Goal: Find contact information

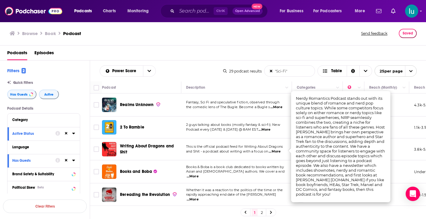
scroll to position [253, 0]
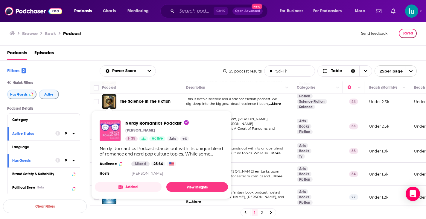
drag, startPoint x: 106, startPoint y: 149, endPoint x: 102, endPoint y: 132, distance: 17.2
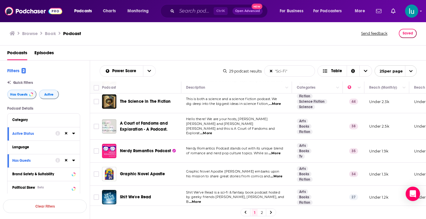
click at [278, 174] on span "...More" at bounding box center [277, 176] width 12 height 5
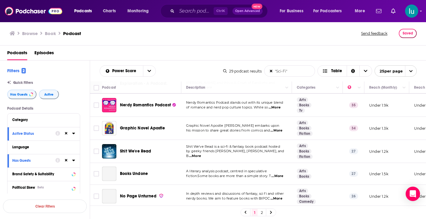
scroll to position [337, 0]
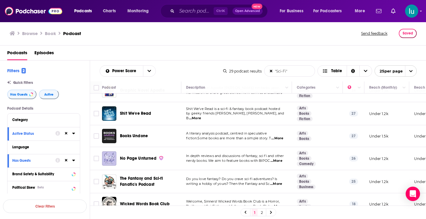
click at [201, 116] on span "...More" at bounding box center [195, 118] width 12 height 5
click at [278, 181] on span "...More" at bounding box center [276, 183] width 12 height 5
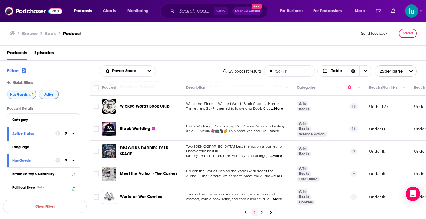
scroll to position [436, 0]
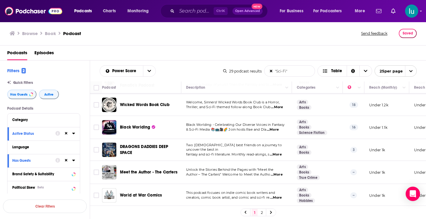
click at [279, 105] on span "...More" at bounding box center [277, 107] width 12 height 5
click at [280, 152] on span "...More" at bounding box center [276, 154] width 12 height 5
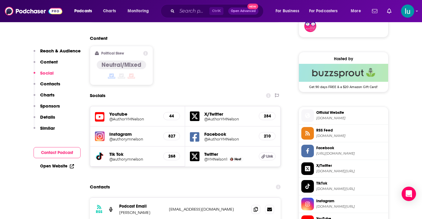
scroll to position [467, 0]
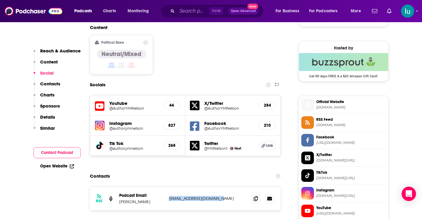
drag, startPoint x: 227, startPoint y: 172, endPoint x: 168, endPoint y: 174, distance: 59.6
click at [167, 187] on div "RSS Podcast Email Y. M. Nelson authorymnelson@gmail.com authorymnelson@gmail.com" at bounding box center [185, 198] width 191 height 23
copy p "authorymnelson@gmail.com"
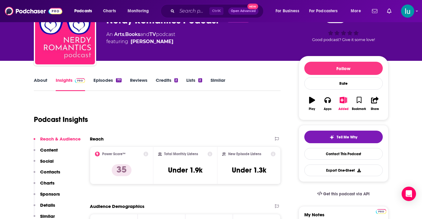
scroll to position [0, 0]
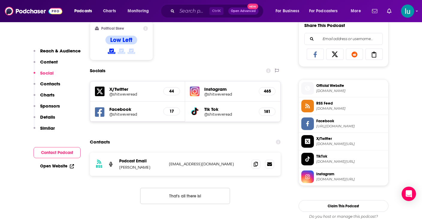
scroll to position [383, 0]
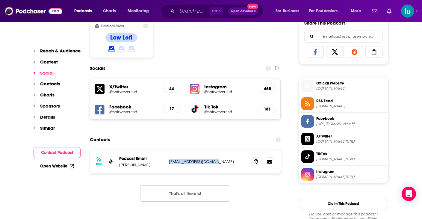
drag, startPoint x: 219, startPoint y: 162, endPoint x: 167, endPoint y: 164, distance: 51.5
click at [168, 164] on div "RSS Podcast Email Laura Benson shitweveread@gmail.com shitweveread@gmail.com" at bounding box center [185, 161] width 191 height 23
copy p "shitweveread@gmail.com"
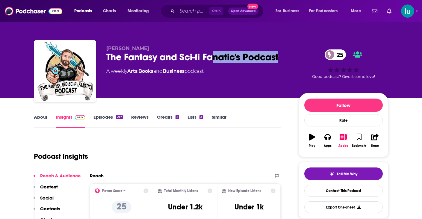
drag, startPoint x: 280, startPoint y: 56, endPoint x: 131, endPoint y: 50, distance: 148.7
click at [131, 50] on div "Daniel Coolbaugh The Fantasy and Sci-fi Fanatic's Podcast 25 A weekly Arts , Bo…" at bounding box center [197, 70] width 183 height 48
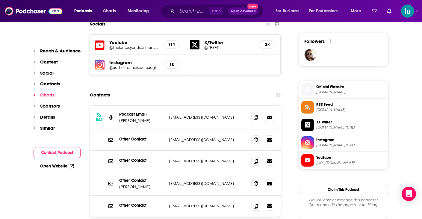
scroll to position [419, 0]
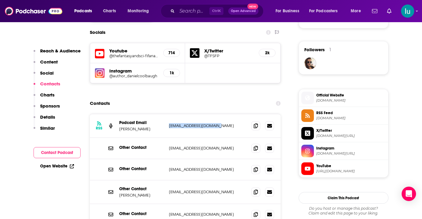
drag, startPoint x: 225, startPoint y: 126, endPoint x: 167, endPoint y: 128, distance: 57.6
click at [168, 128] on div "RSS Podcast Email Daniel Coolbaugh scholarsofuma@gmail.com scholarsofuma@gmail.…" at bounding box center [185, 126] width 191 height 24
copy p "scholarsofuma@gmail.com"
drag, startPoint x: 201, startPoint y: 191, endPoint x: 160, endPoint y: 197, distance: 41.8
click at [0, 0] on div "Other Contact Benjamin Bellamy ben@rss.com ben@rss.com" at bounding box center [0, 0] width 0 height 0
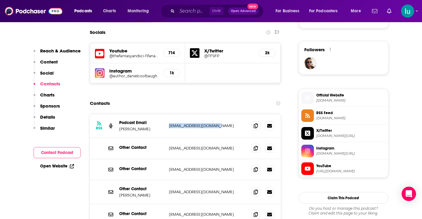
copy div "ben@rss.com"
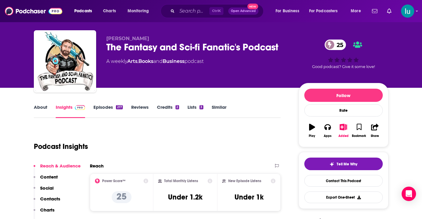
scroll to position [0, 0]
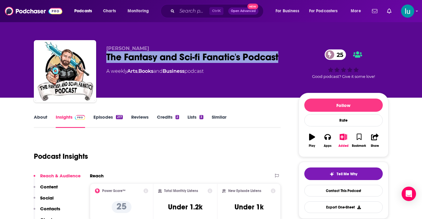
drag, startPoint x: 105, startPoint y: 55, endPoint x: 292, endPoint y: 63, distance: 186.8
click at [292, 63] on div "Daniel Coolbaugh The Fantasy and Sci-fi Fanatic's Podcast 25 A weekly Arts , Bo…" at bounding box center [211, 72] width 355 height 65
copy h2 "The Fantasy and Sci-fi Fanatic's Podcast"
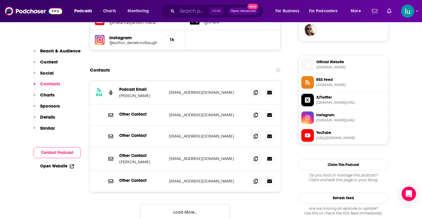
scroll to position [455, 0]
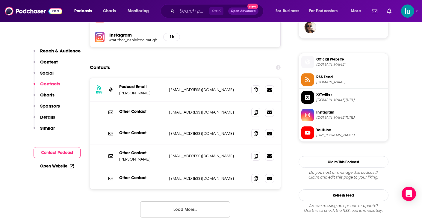
drag, startPoint x: 221, startPoint y: 88, endPoint x: 165, endPoint y: 94, distance: 57.0
click at [165, 94] on div "RSS Podcast Email Daniel Coolbaugh scholarsofuma@gmail.com scholarsofuma@gmail.…" at bounding box center [185, 90] width 191 height 24
copy div "scholarsofuma@gmail.com"
drag, startPoint x: 195, startPoint y: 177, endPoint x: 162, endPoint y: 180, distance: 33.1
click at [165, 178] on div "Other Contact ben@rss.com ben@rss.com" at bounding box center [185, 178] width 191 height 21
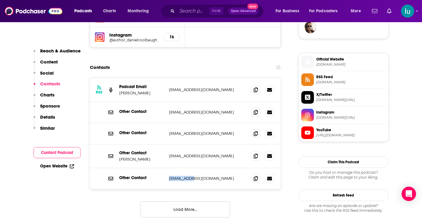
copy div "ben@rss.com"
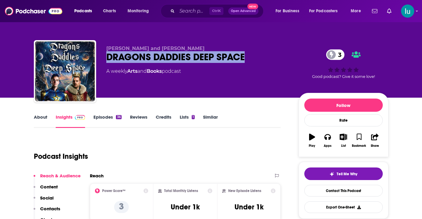
drag, startPoint x: 247, startPoint y: 57, endPoint x: 105, endPoint y: 55, distance: 142.3
click at [105, 55] on div "[PERSON_NAME] and [PERSON_NAME] DRAGONS DADDIES DEEP SPACE 3 A weekly Arts and …" at bounding box center [211, 72] width 355 height 65
copy h2 "DRAGONS DADDIES DEEP SPACE"
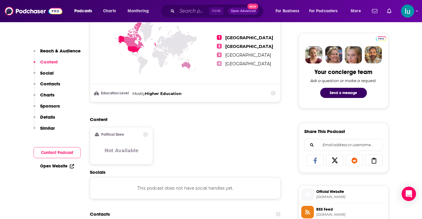
scroll to position [311, 0]
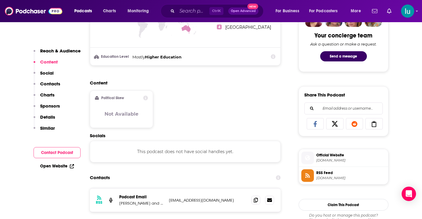
click at [210, 199] on p "[EMAIL_ADDRESS][DOMAIN_NAME]" at bounding box center [208, 200] width 78 height 5
drag, startPoint x: 210, startPoint y: 199, endPoint x: 169, endPoint y: 199, distance: 40.7
click at [169, 199] on p "[EMAIL_ADDRESS][DOMAIN_NAME]" at bounding box center [208, 200] width 78 height 5
copy p "[EMAIL_ADDRESS][DOMAIN_NAME]"
